Goal: Check status: Check status

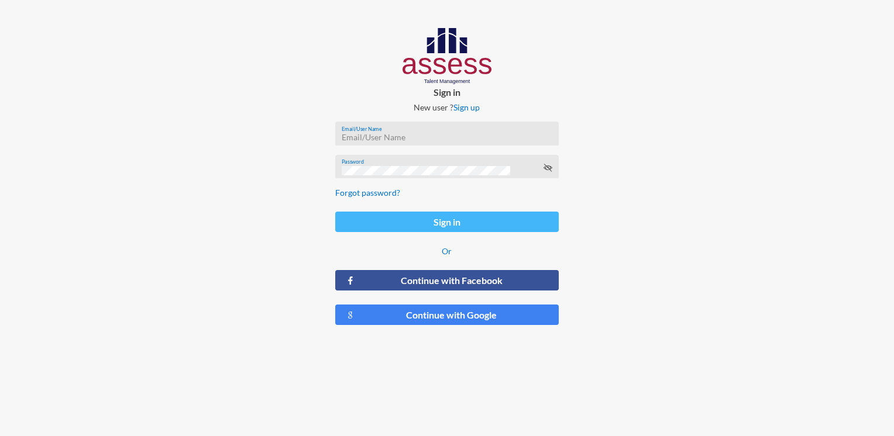
type input "MoaazHany-RME"
click at [449, 226] on button "Sign in" at bounding box center [446, 222] width 223 height 20
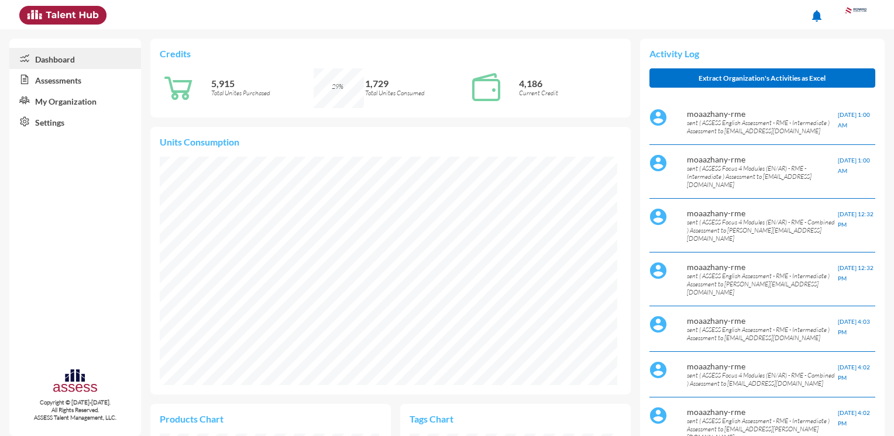
click at [43, 81] on link "Assessments" at bounding box center [75, 79] width 132 height 21
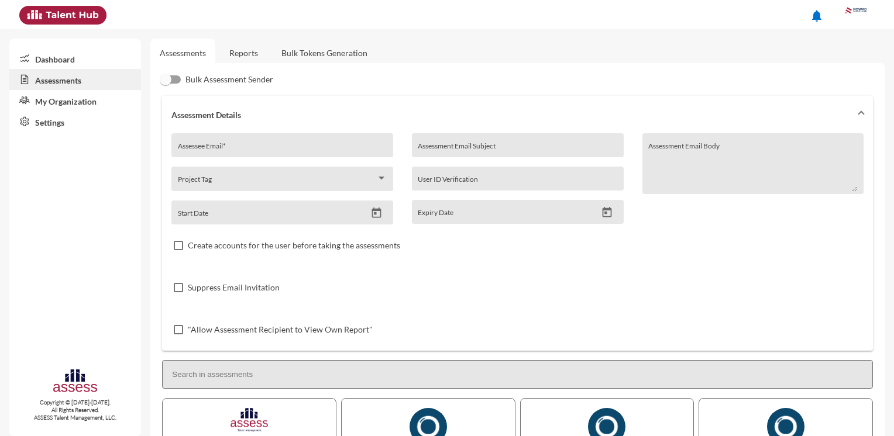
click at [247, 57] on link "Reports" at bounding box center [243, 53] width 47 height 29
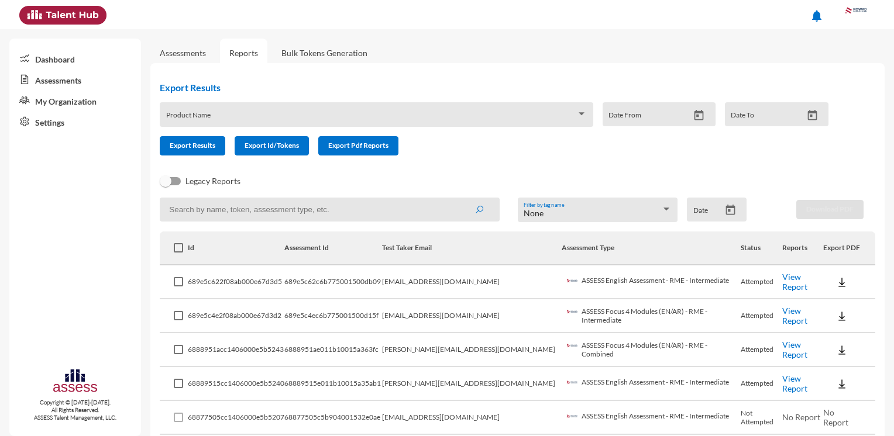
click at [265, 216] on input at bounding box center [330, 210] width 340 height 24
type input "[PERSON_NAME]"
click at [468, 209] on button "submit" at bounding box center [478, 209] width 37 height 21
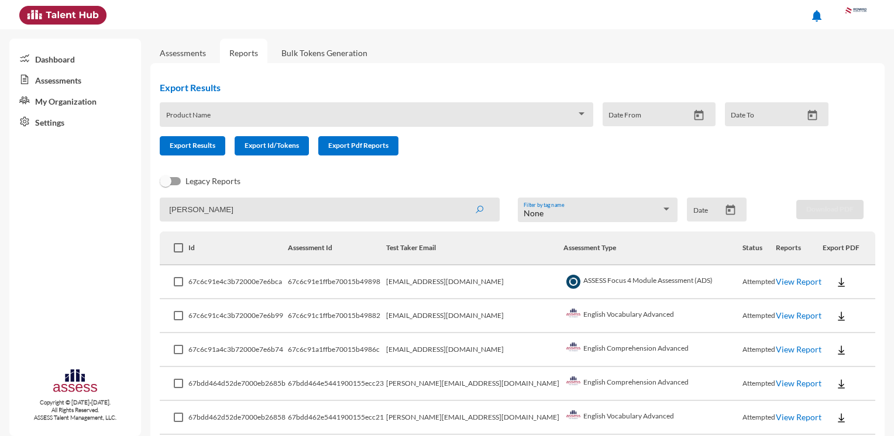
click at [781, 282] on link "View Report" at bounding box center [799, 282] width 46 height 10
click at [777, 319] on link "View Report" at bounding box center [799, 316] width 46 height 10
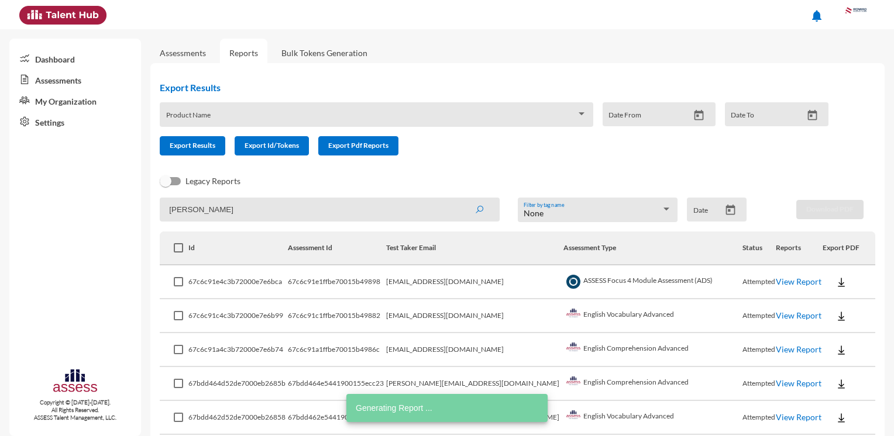
click at [776, 352] on link "View Report" at bounding box center [799, 349] width 46 height 10
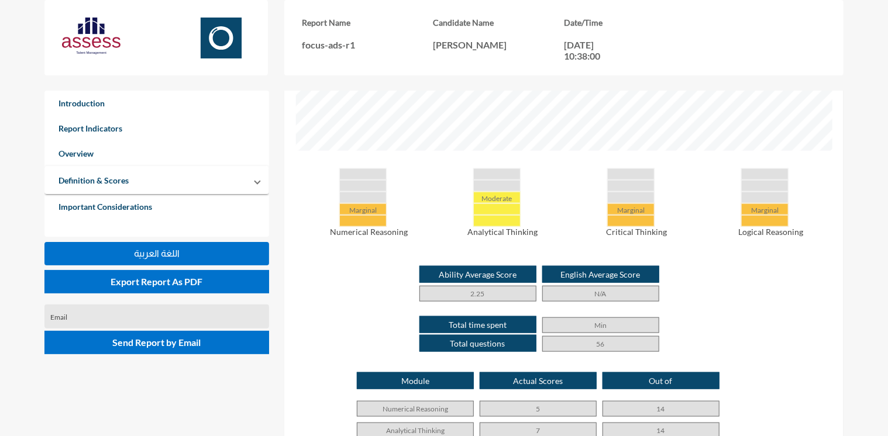
scroll to position [526, 0]
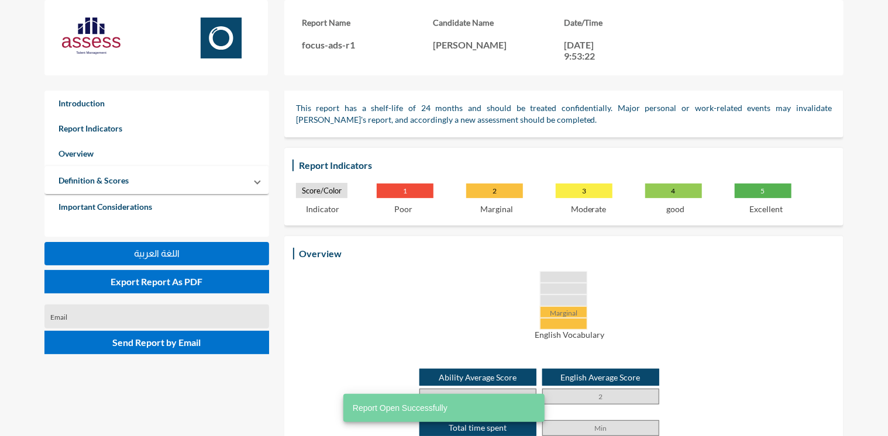
scroll to position [175, 0]
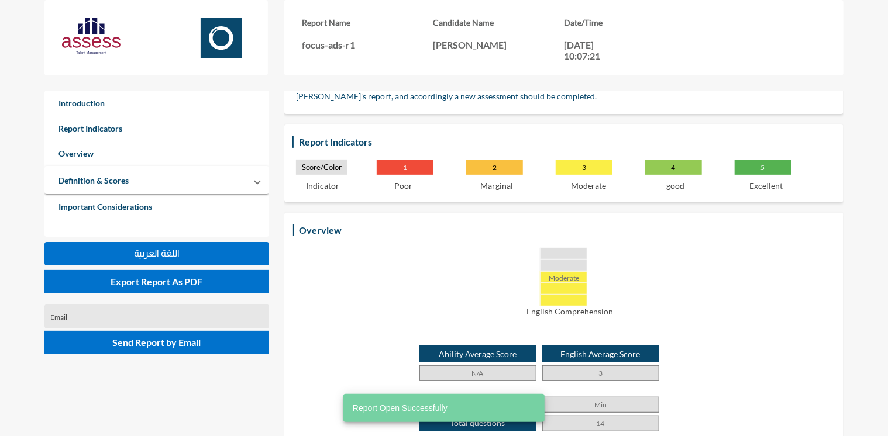
scroll to position [175, 0]
